Goal: Information Seeking & Learning: Learn about a topic

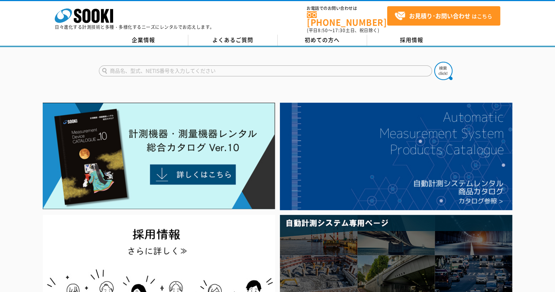
click at [191, 65] on input "text" at bounding box center [265, 70] width 333 height 11
type input "水位"
click at [435, 62] on button at bounding box center [444, 71] width 18 height 18
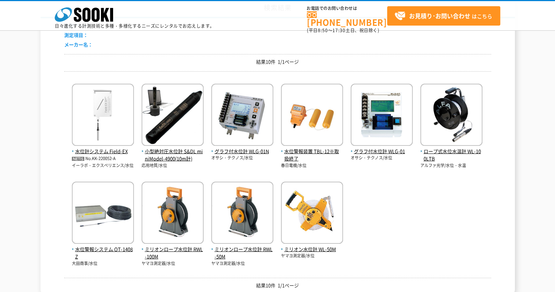
scroll to position [83, 0]
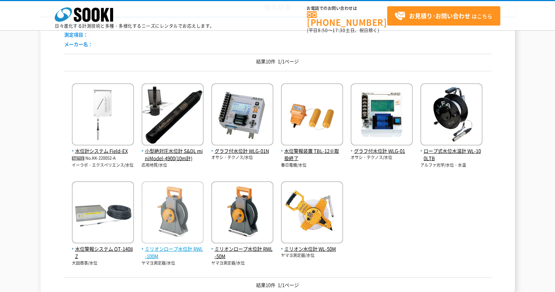
click at [166, 248] on span "ミリオンロープ水位計 RWL-100M" at bounding box center [173, 252] width 62 height 15
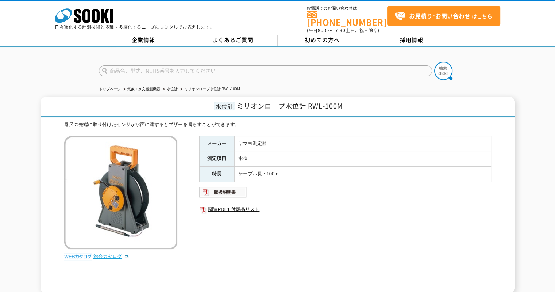
click at [110, 253] on link "総合カタログ" at bounding box center [111, 255] width 36 height 5
click at [111, 253] on link "総合カタログ" at bounding box center [111, 255] width 36 height 5
